Goal: Entertainment & Leisure: Consume media (video, audio)

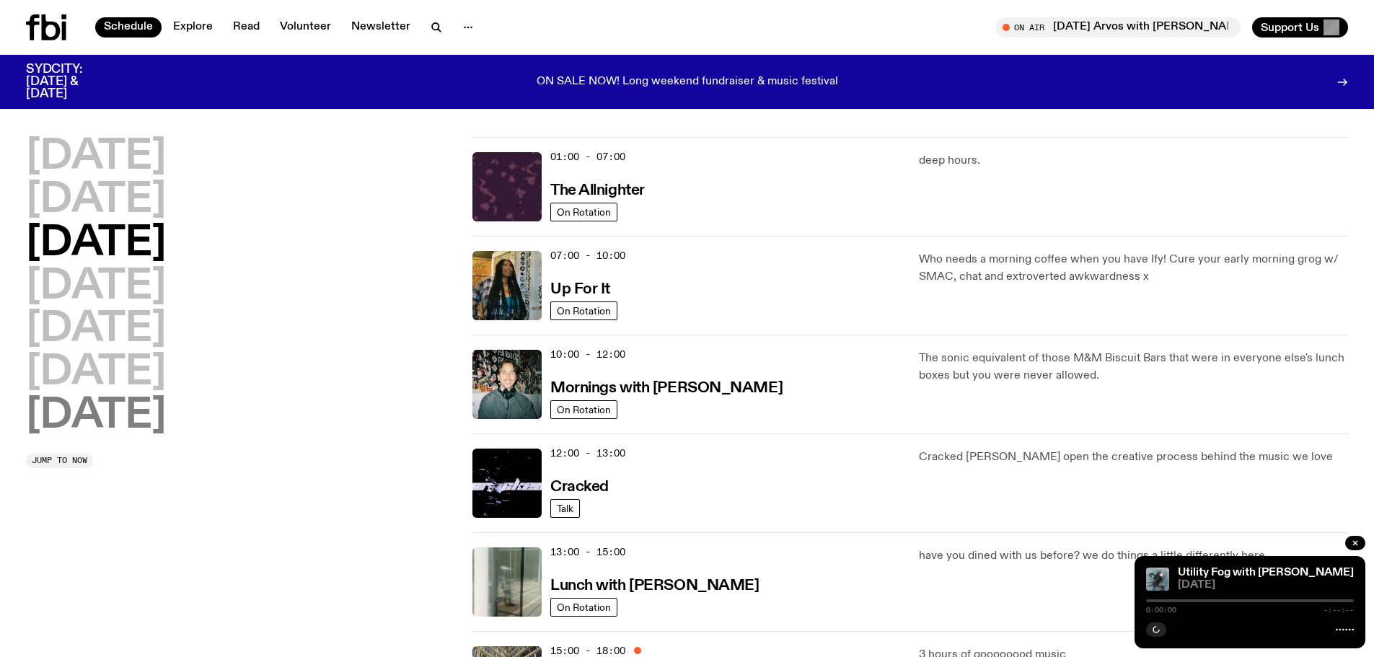
click at [102, 422] on h2 "[DATE]" at bounding box center [96, 416] width 140 height 40
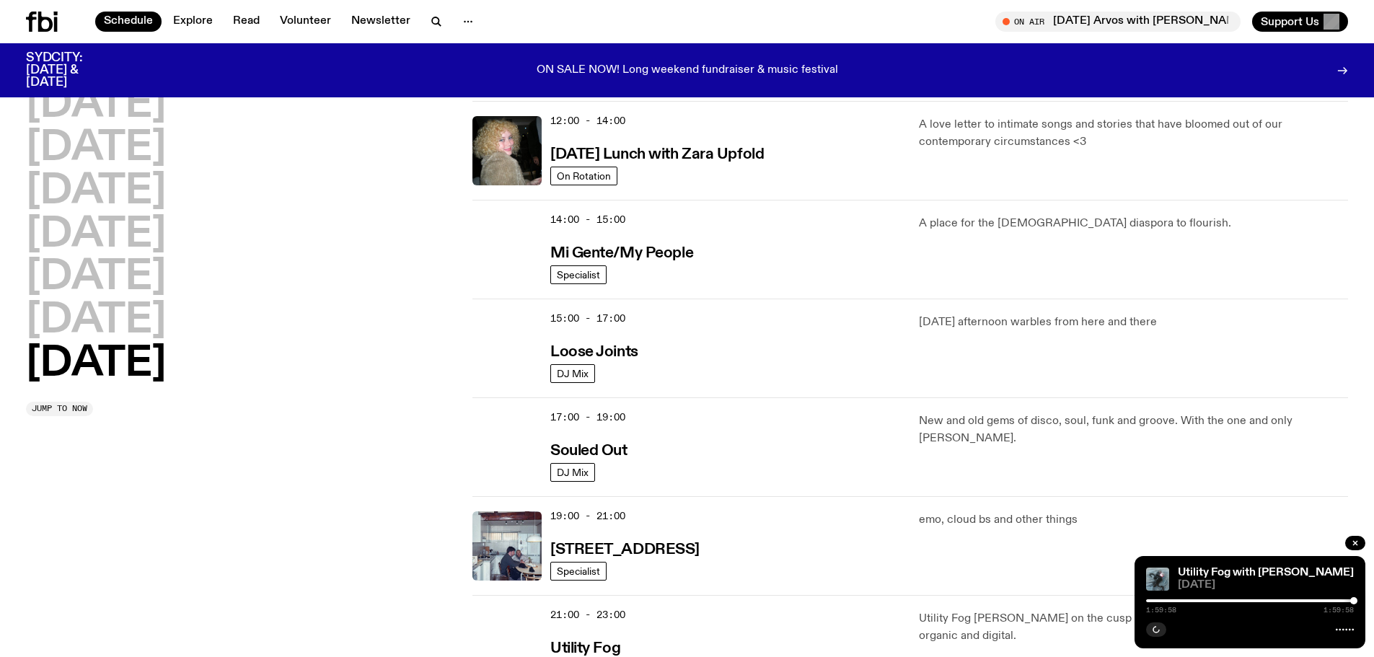
scroll to position [689, 0]
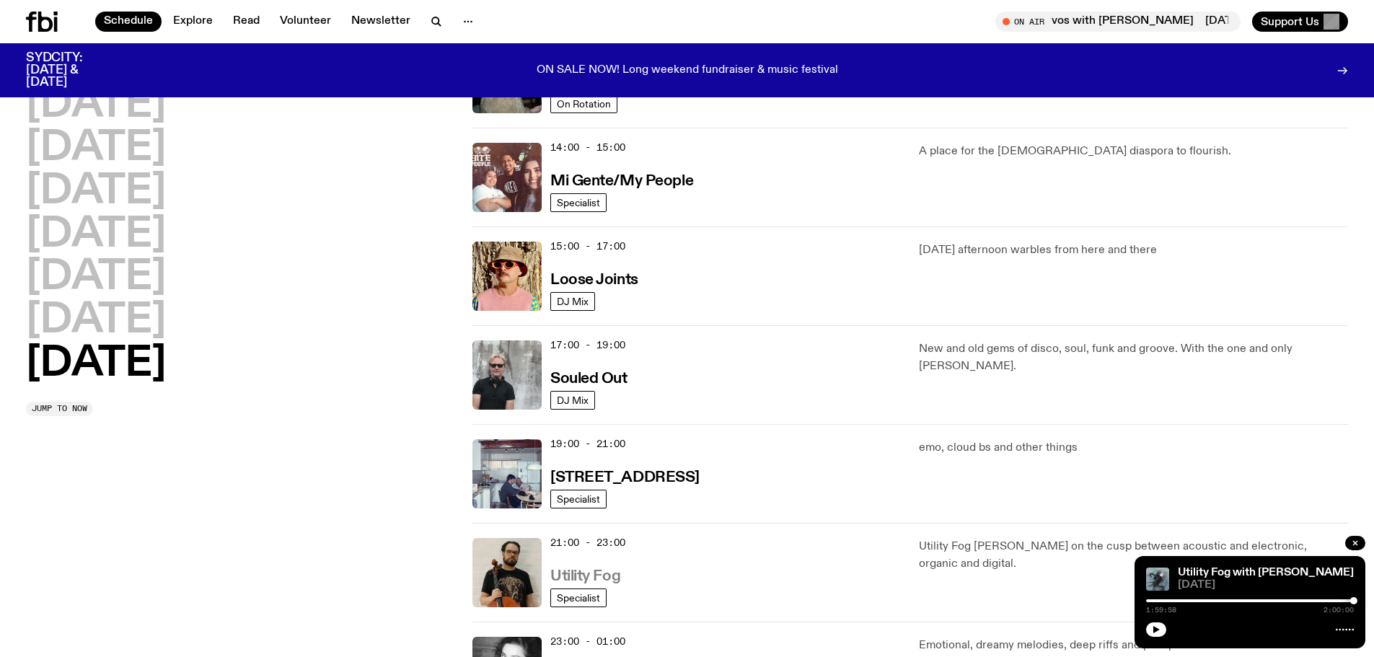
click at [606, 578] on h3 "Utility Fog" at bounding box center [585, 576] width 70 height 15
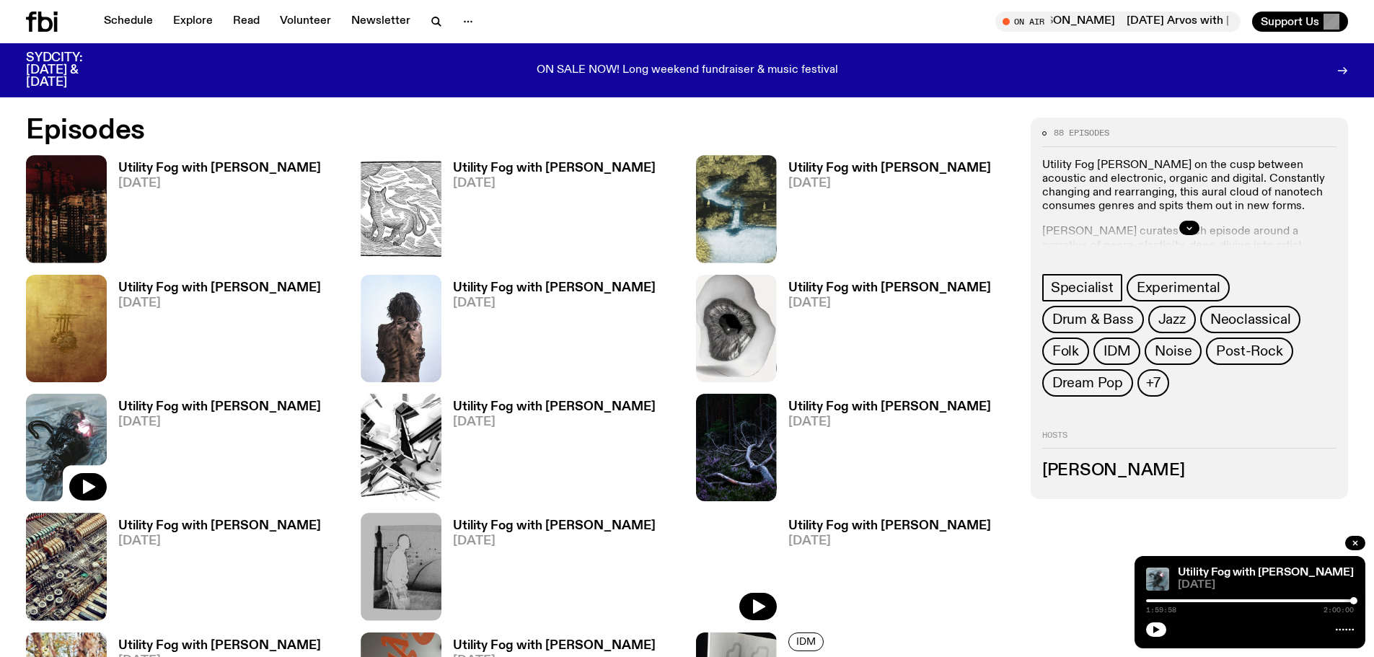
scroll to position [926, 0]
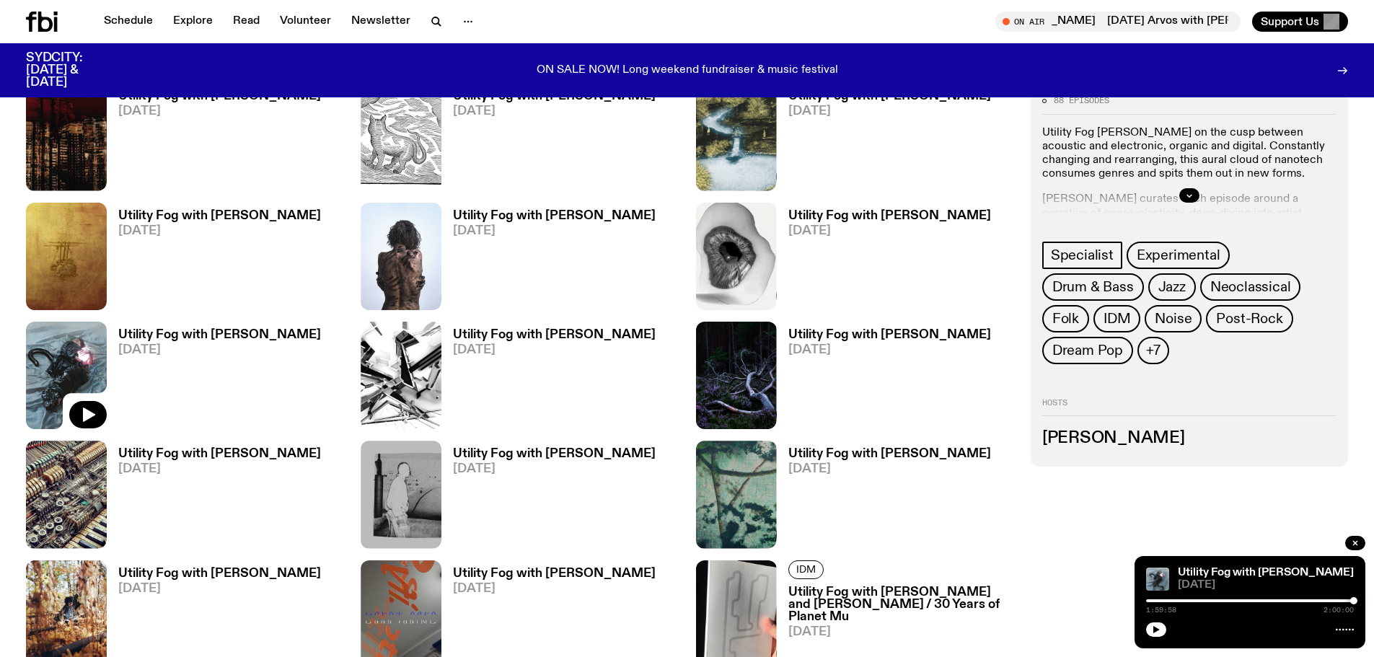
click at [844, 221] on h3 "Utility Fog with [PERSON_NAME]" at bounding box center [889, 216] width 203 height 12
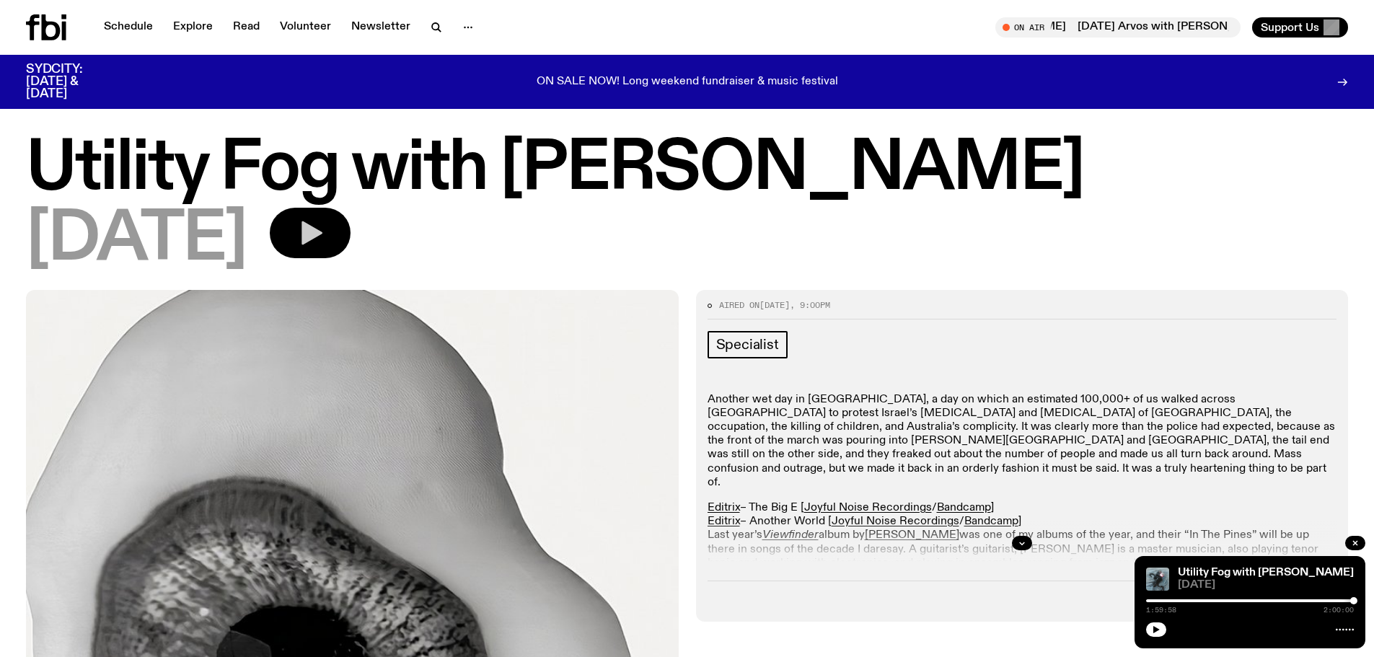
click at [325, 236] on icon "button" at bounding box center [310, 232] width 29 height 29
